Goal: Task Accomplishment & Management: Use online tool/utility

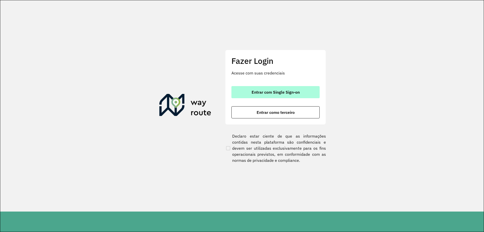
drag, startPoint x: 286, startPoint y: 88, endPoint x: 289, endPoint y: 89, distance: 3.4
click at [286, 88] on button "Entrar com Single Sign-on" at bounding box center [276, 92] width 88 height 12
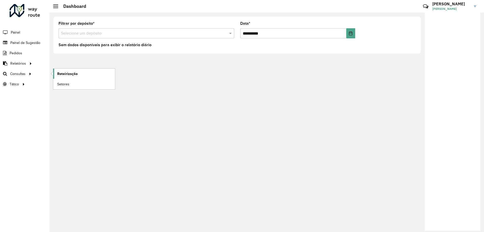
click at [70, 74] on span "Roteirização" at bounding box center [67, 73] width 20 height 5
click at [66, 82] on span "Setores" at bounding box center [63, 84] width 12 height 5
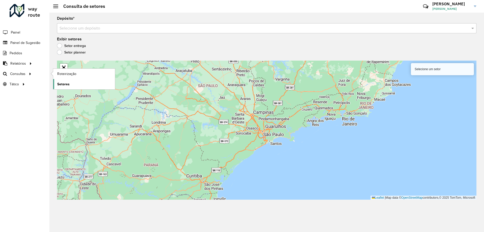
click at [59, 87] on span "Setores" at bounding box center [63, 84] width 12 height 5
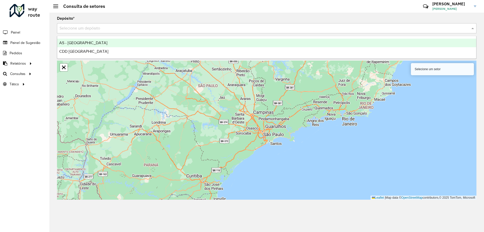
click at [159, 25] on input "text" at bounding box center [262, 28] width 405 height 6
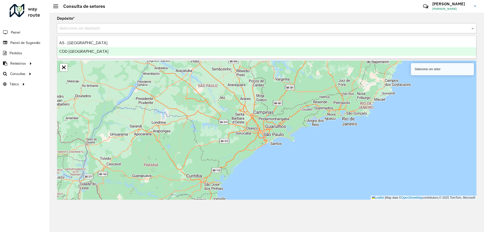
drag, startPoint x: 82, startPoint y: 53, endPoint x: 97, endPoint y: 57, distance: 15.3
click at [82, 53] on div "CDD [GEOGRAPHIC_DATA]" at bounding box center [266, 51] width 419 height 9
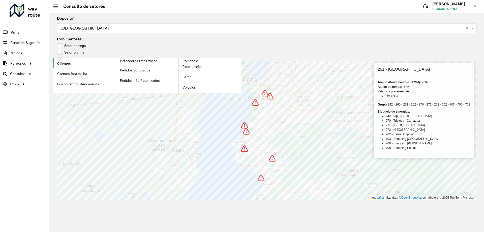
click at [69, 64] on span "Clientes" at bounding box center [64, 63] width 14 height 5
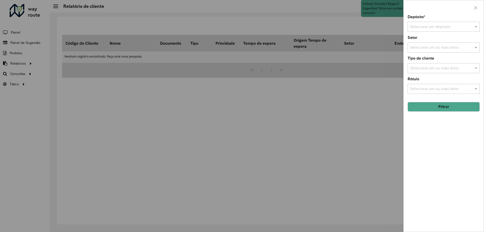
click at [458, 28] on input "text" at bounding box center [439, 27] width 57 height 6
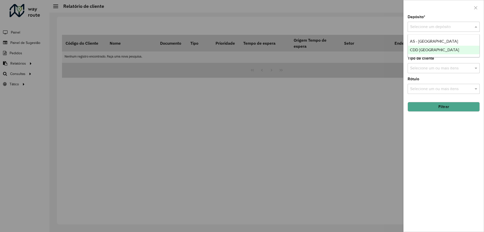
click at [440, 50] on span "CDD [GEOGRAPHIC_DATA]" at bounding box center [434, 50] width 49 height 4
click at [445, 54] on div "Depósito * Selecione um depósito × CDD Porto Alegre × Setor Selecione um ou mai…" at bounding box center [444, 123] width 80 height 216
click at [444, 46] on input "text" at bounding box center [441, 48] width 65 height 6
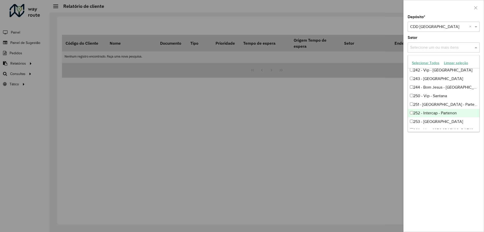
scroll to position [353, 0]
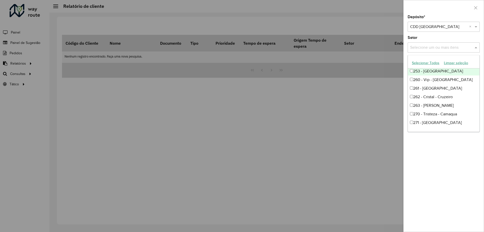
type input "*"
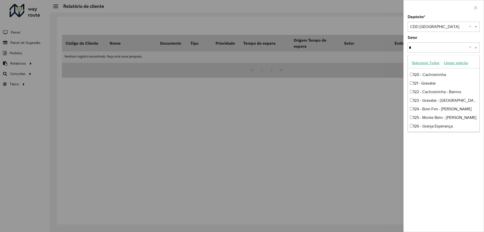
scroll to position [0, 0]
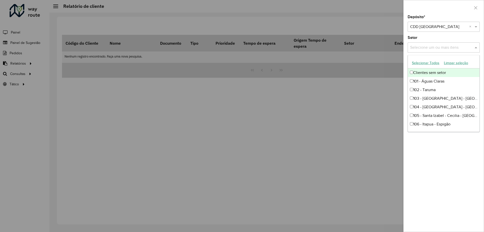
click at [477, 39] on div "Setor Selecione um ou mais itens" at bounding box center [444, 44] width 72 height 17
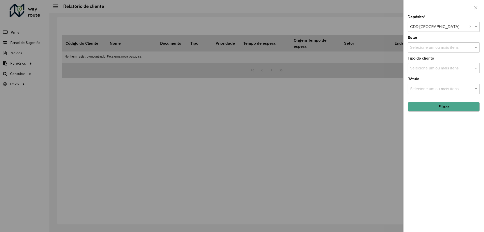
click at [431, 89] on input "text" at bounding box center [441, 89] width 65 height 6
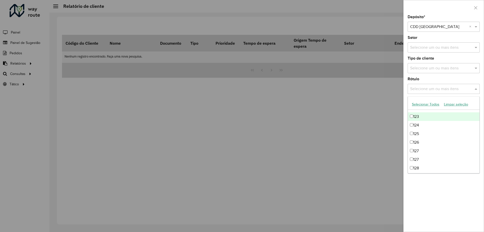
click at [467, 80] on div "Rótulo Selecione um ou mais itens" at bounding box center [444, 85] width 72 height 17
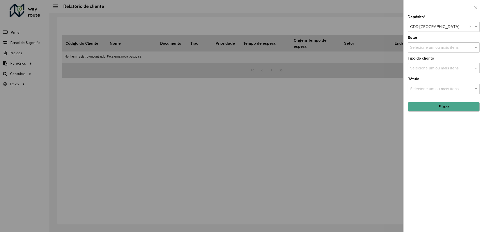
drag, startPoint x: 443, startPoint y: 104, endPoint x: 456, endPoint y: 111, distance: 15.1
click at [443, 105] on button "Filtrar" at bounding box center [444, 107] width 72 height 10
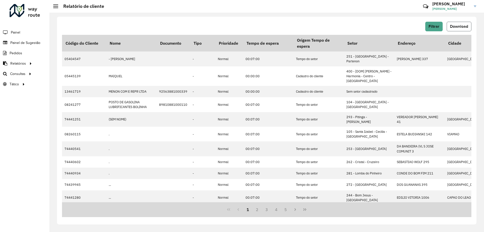
click at [456, 26] on span "Download" at bounding box center [459, 26] width 18 height 4
click at [62, 84] on span "Setores" at bounding box center [63, 84] width 12 height 5
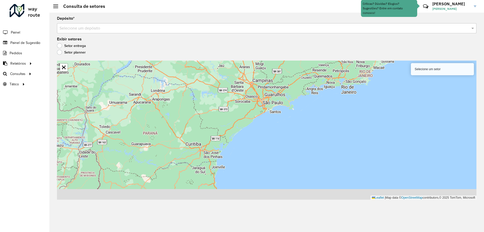
click at [282, 26] on input "text" at bounding box center [262, 28] width 405 height 6
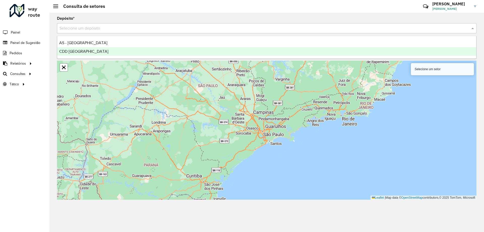
click at [70, 50] on span "CDD [GEOGRAPHIC_DATA]" at bounding box center [83, 51] width 49 height 4
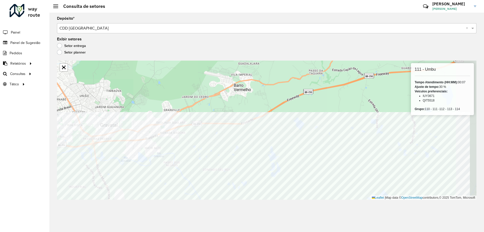
click at [206, 207] on div "Depósito * Selecione um depósito × CDD Porto Alegre × Exibir setores Setor entr…" at bounding box center [266, 122] width 435 height 219
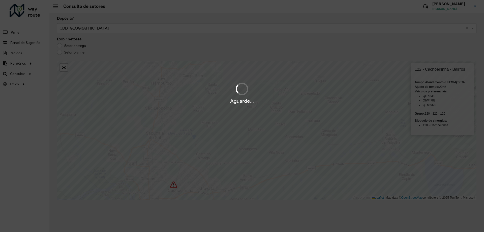
drag, startPoint x: 297, startPoint y: 49, endPoint x: 221, endPoint y: 153, distance: 129.0
click at [221, 153] on div "Aguarde..." at bounding box center [242, 116] width 484 height 232
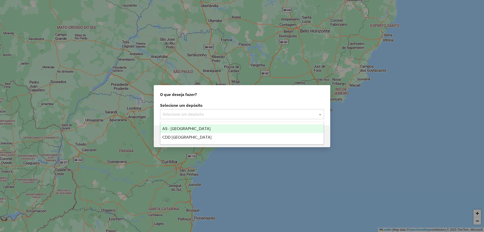
drag, startPoint x: 252, startPoint y: 112, endPoint x: 255, endPoint y: 120, distance: 8.9
click at [252, 114] on input "text" at bounding box center [237, 114] width 149 height 6
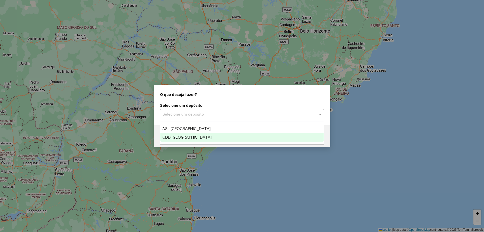
click at [220, 141] on div "CDD [GEOGRAPHIC_DATA]" at bounding box center [242, 137] width 164 height 9
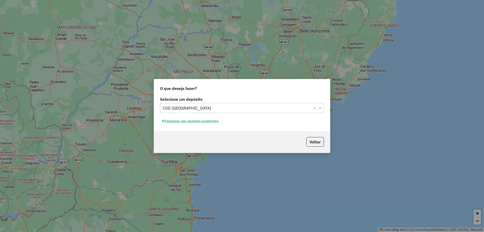
click at [214, 123] on button "Pesquisar por sessões existentes" at bounding box center [190, 121] width 61 height 8
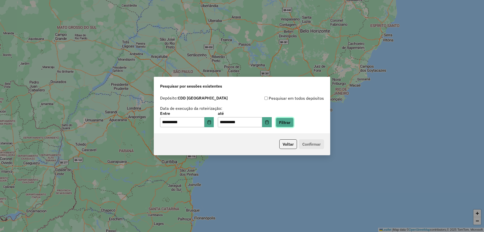
click at [294, 124] on button "Filtrar" at bounding box center [285, 123] width 18 height 10
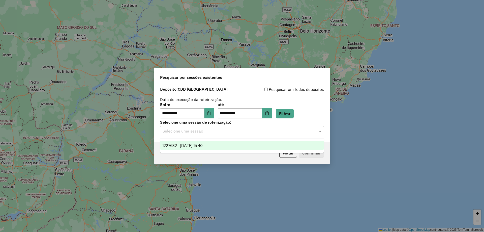
click at [311, 132] on input "text" at bounding box center [237, 131] width 149 height 6
click at [286, 144] on div "1227632 - 11/08/2025 15:40" at bounding box center [242, 145] width 164 height 9
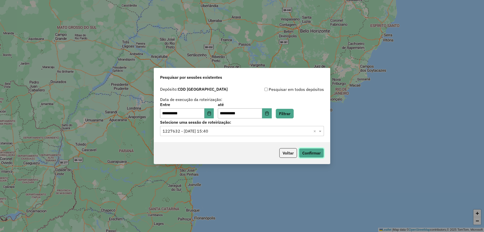
click at [323, 152] on button "Confirmar" at bounding box center [311, 153] width 25 height 10
